Goal: Find specific page/section: Find specific page/section

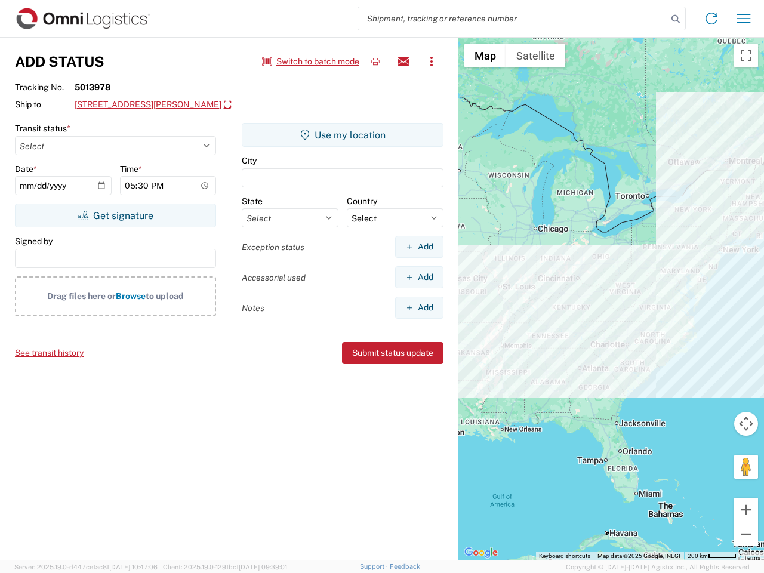
click at [513, 19] on input "search" at bounding box center [512, 18] width 309 height 23
click at [676, 19] on icon at bounding box center [675, 19] width 17 height 17
click at [711, 19] on icon at bounding box center [711, 18] width 19 height 19
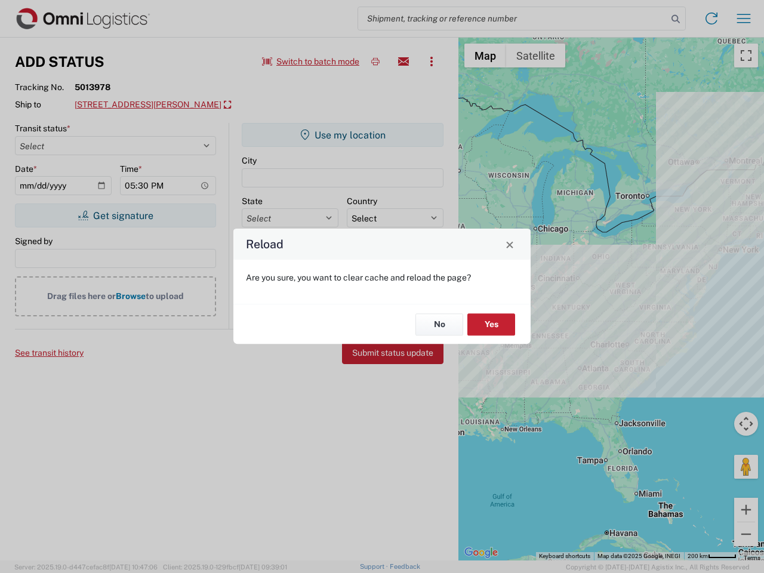
click at [744, 19] on div "Reload Are you sure, you want to clear cache and reload the page? No Yes" at bounding box center [382, 286] width 764 height 573
click at [311, 61] on div "Reload Are you sure, you want to clear cache and reload the page? No Yes" at bounding box center [382, 286] width 764 height 573
click at [375, 61] on div "Reload Are you sure, you want to clear cache and reload the page? No Yes" at bounding box center [382, 286] width 764 height 573
click at [403, 61] on div "Reload Are you sure, you want to clear cache and reload the page? No Yes" at bounding box center [382, 286] width 764 height 573
click at [431, 61] on div "Reload Are you sure, you want to clear cache and reload the page? No Yes" at bounding box center [382, 286] width 764 height 573
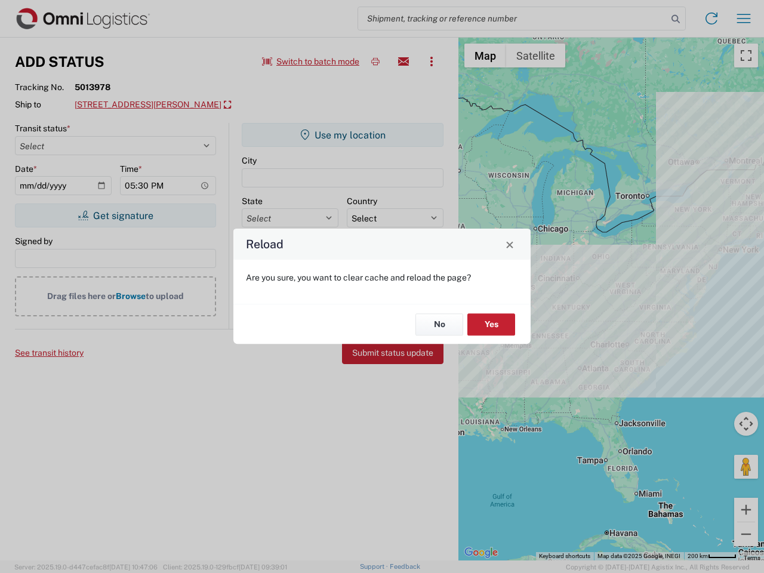
click at [162, 105] on div "Reload Are you sure, you want to clear cache and reload the page? No Yes" at bounding box center [382, 286] width 764 height 573
click at [115, 215] on div "Reload Are you sure, you want to clear cache and reload the page? No Yes" at bounding box center [382, 286] width 764 height 573
